Goal: Task Accomplishment & Management: Use online tool/utility

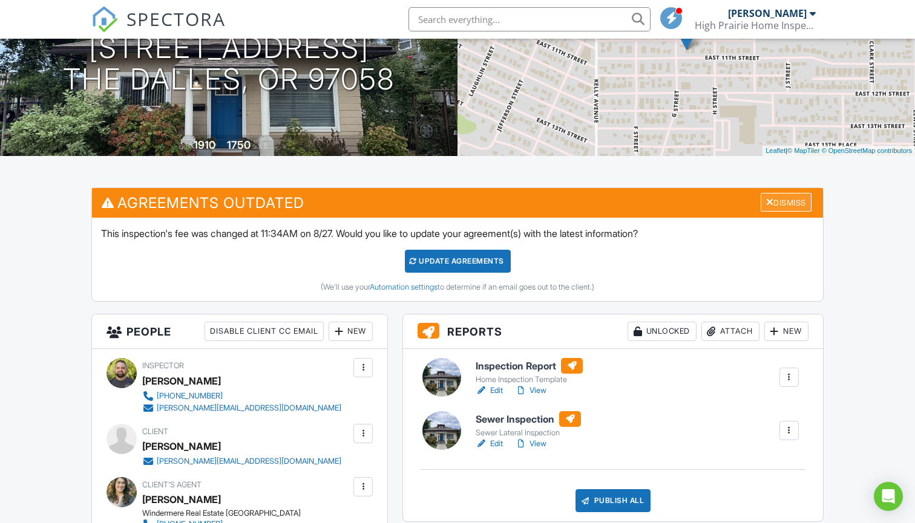
click at [805, 203] on div "Dismiss" at bounding box center [785, 202] width 51 height 19
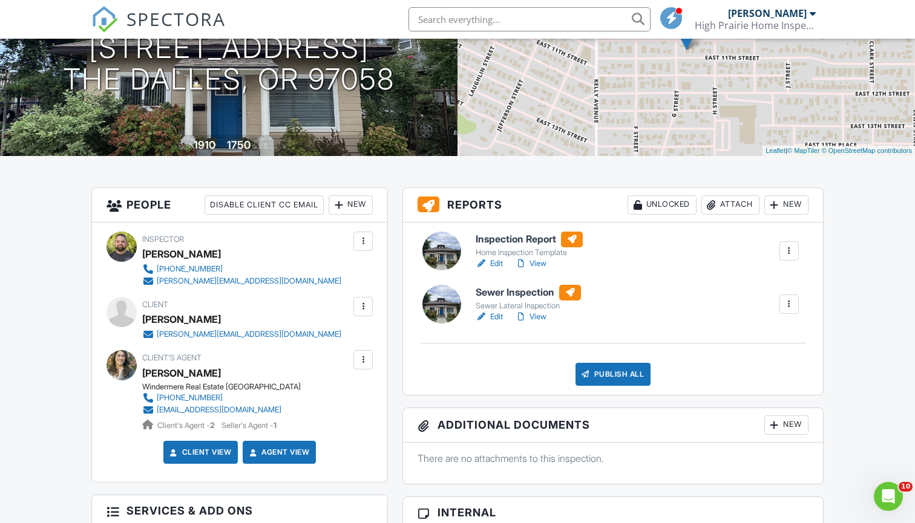
click at [544, 262] on link "View" at bounding box center [530, 264] width 31 height 12
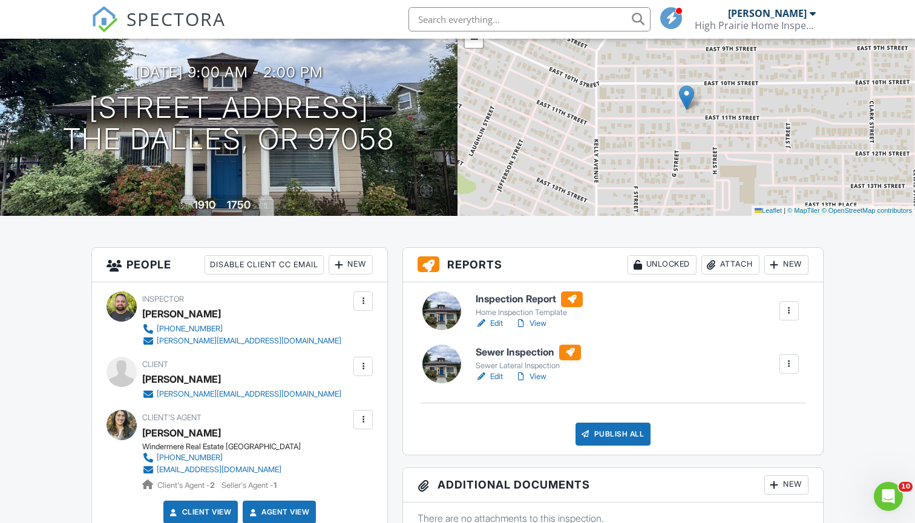
scroll to position [131, 0]
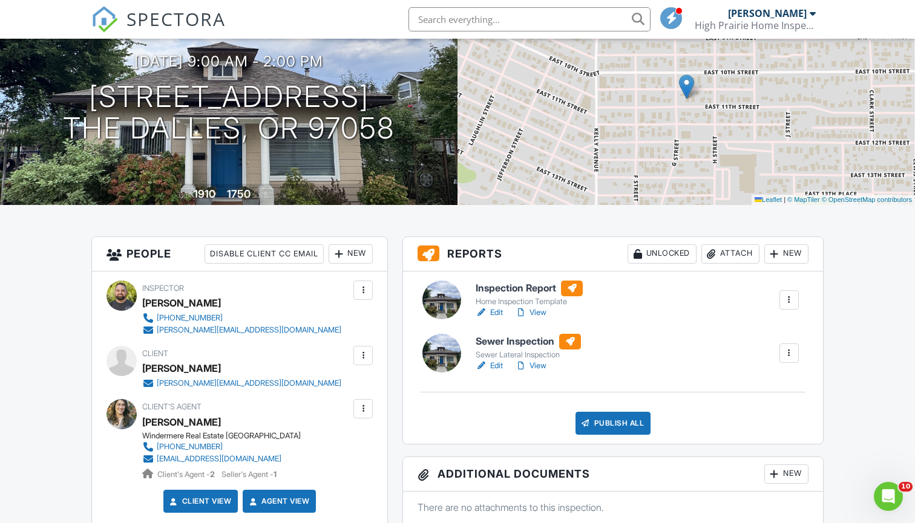
click at [546, 366] on link "View" at bounding box center [530, 366] width 31 height 12
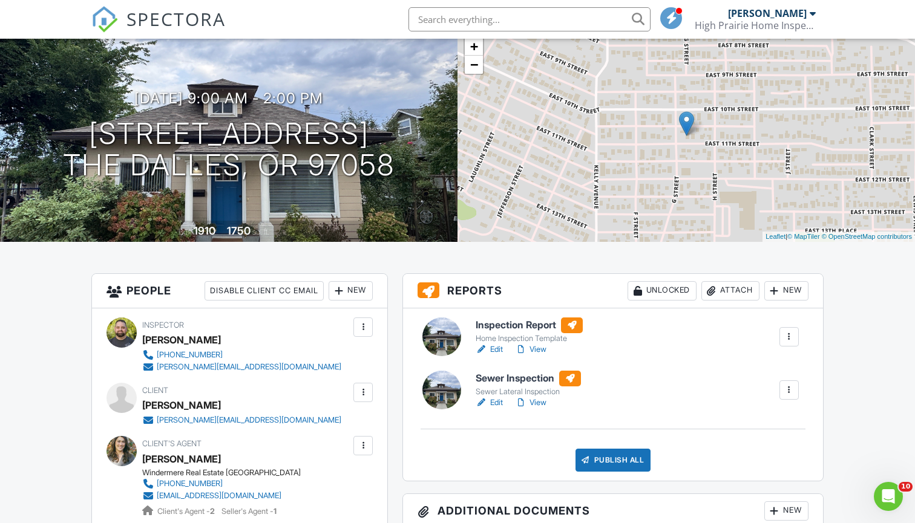
scroll to position [108, 0]
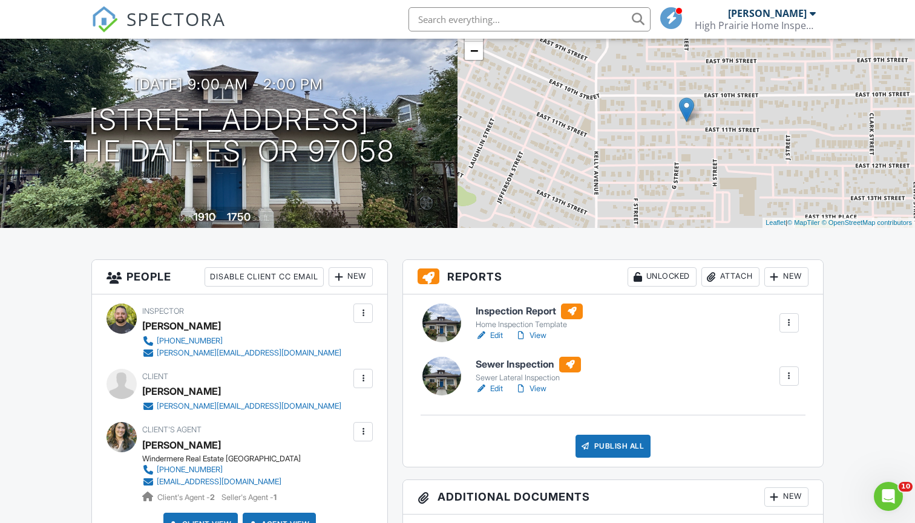
click at [544, 390] on link "View" at bounding box center [530, 389] width 31 height 12
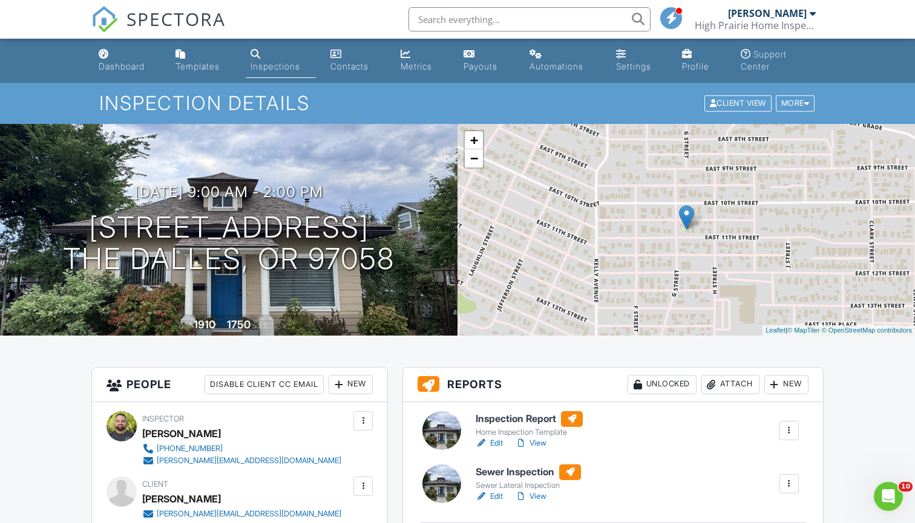
click at [537, 443] on link "View" at bounding box center [530, 443] width 31 height 12
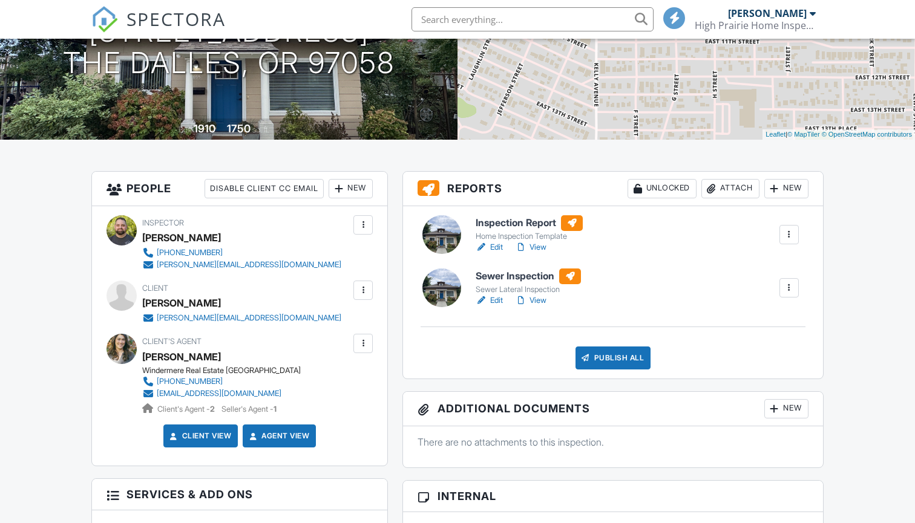
scroll to position [384, 0]
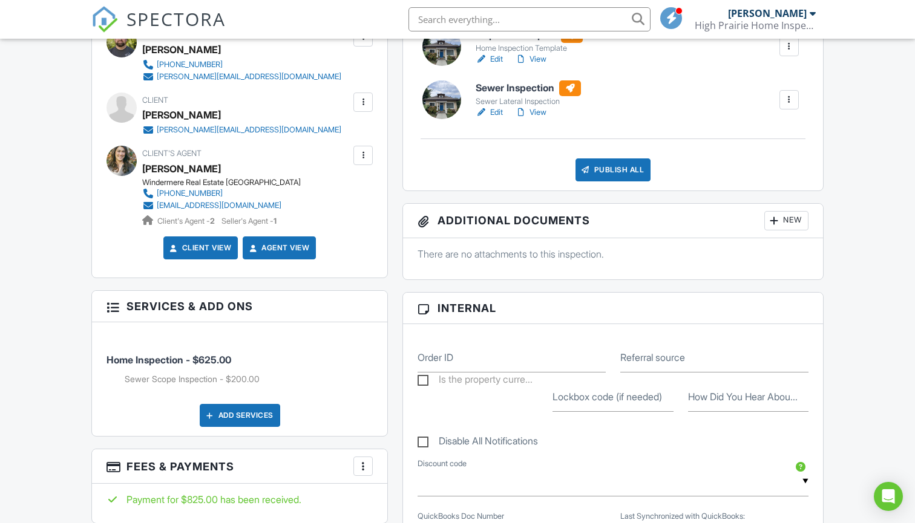
click at [619, 163] on div "Publish All" at bounding box center [613, 169] width 76 height 23
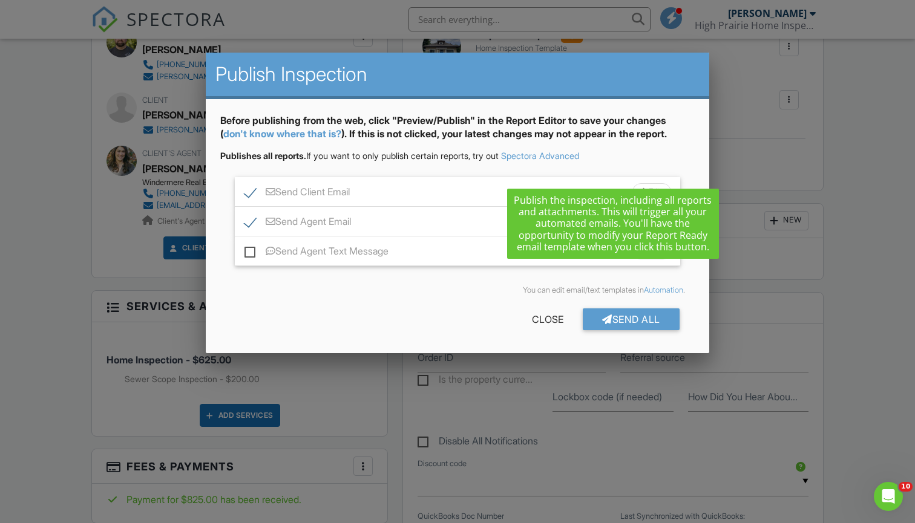
scroll to position [0, 0]
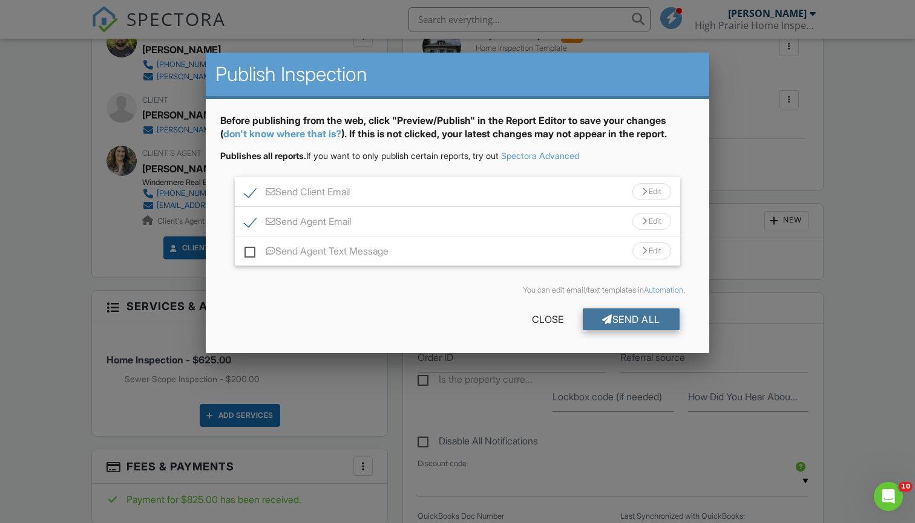
click at [655, 324] on div "Send All" at bounding box center [631, 320] width 97 height 22
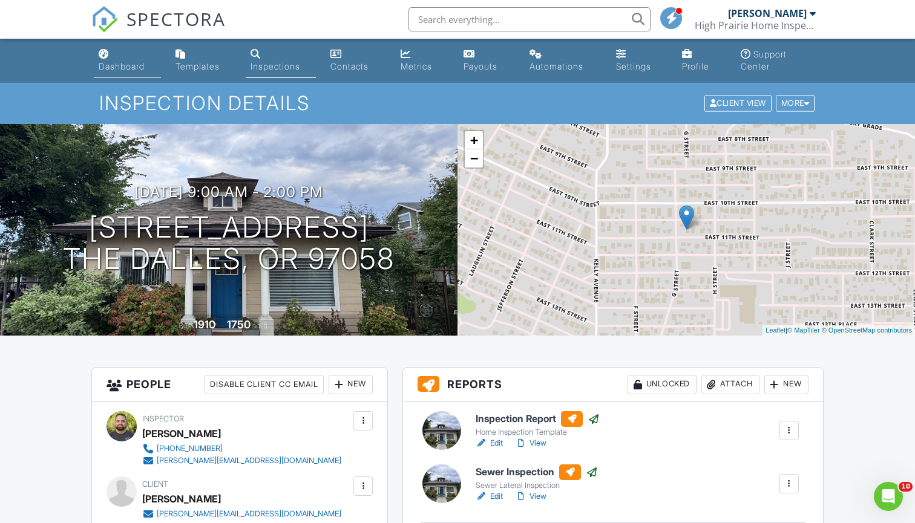
click at [109, 68] on div "Dashboard" at bounding box center [122, 66] width 46 height 10
